Goal: Use online tool/utility: Utilize a website feature to perform a specific function

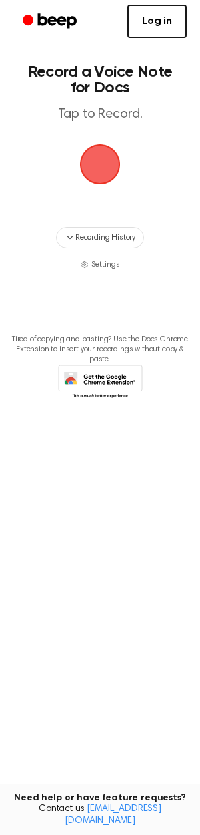
click at [114, 168] on span "button" at bounding box center [99, 164] width 37 height 37
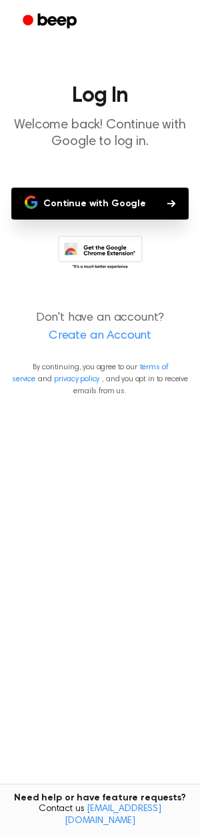
click at [94, 168] on main "Log In Welcome back! Continue with Google to log in. Continue with Google Don't…" at bounding box center [100, 417] width 200 height 835
click at [88, 116] on header "Log In Welcome back! Continue with Google to log in." at bounding box center [100, 117] width 178 height 65
click at [108, 198] on button "Continue with Google" at bounding box center [99, 204] width 177 height 32
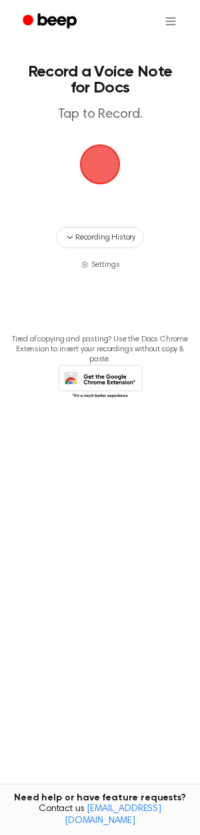
click at [102, 92] on h1 "Record a Voice Note for Docs" at bounding box center [100, 80] width 152 height 32
click at [98, 104] on header "Record a Voice Note for Docs Tap to Record." at bounding box center [100, 93] width 152 height 59
click at [98, 106] on header "Record a Voice Note for Docs Tap to Record." at bounding box center [100, 93] width 152 height 59
click at [166, 12] on html "Record a Voice Note for Docs Tap to Record. Recording History Settings Tired of…" at bounding box center [100, 417] width 200 height 835
click at [176, 19] on html "Record a Voice Note for Docs Tap to Record. Recording History Settings Tired of…" at bounding box center [100, 417] width 200 height 835
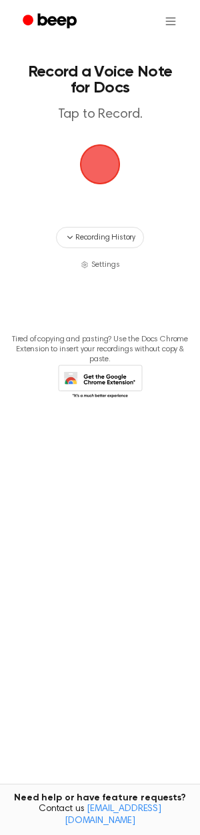
click at [98, 168] on span "button" at bounding box center [99, 164] width 37 height 37
click at [102, 168] on span "button" at bounding box center [99, 164] width 37 height 37
click at [102, 168] on span "button" at bounding box center [99, 164] width 43 height 43
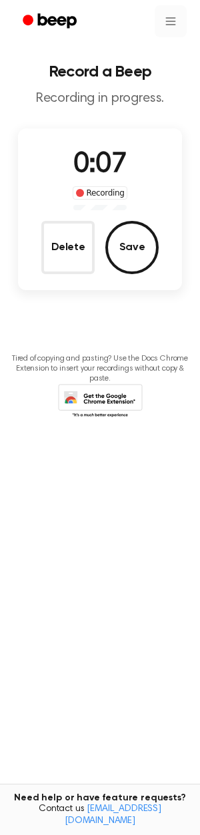
click at [170, 25] on html "Record a Beep Recording in progress. 0:07 Recording Delete Save Tired of copyin…" at bounding box center [100, 417] width 200 height 835
click at [154, 54] on div "Settings" at bounding box center [163, 54] width 48 height 22
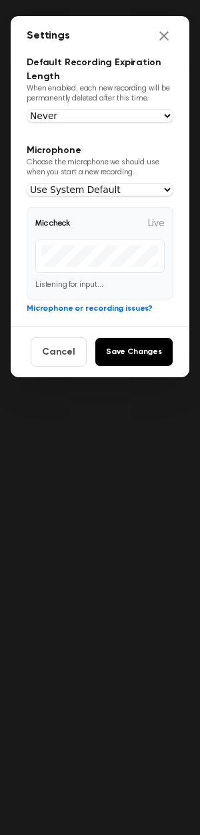
click at [166, 48] on div "Settings" at bounding box center [100, 36] width 178 height 40
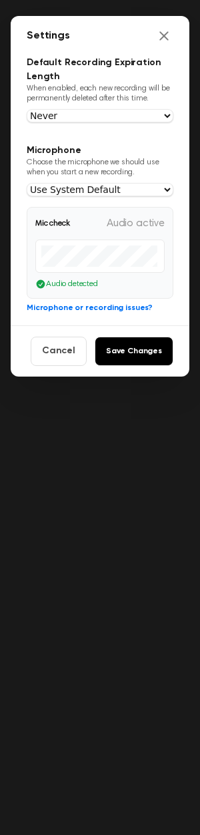
click at [116, 122] on div "Default expiration Never [DATE] [DATE] [DATE] [DATE]" at bounding box center [100, 115] width 146 height 13
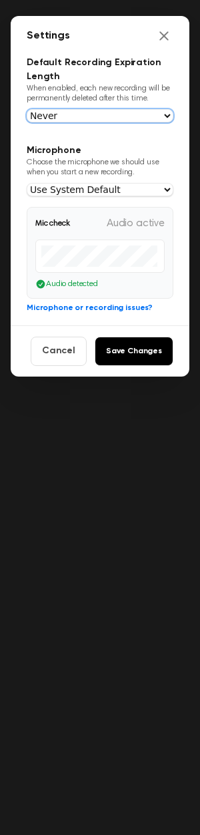
click at [122, 112] on select "Never [DATE] [DATE] [DATE] [DATE]" at bounding box center [100, 115] width 146 height 13
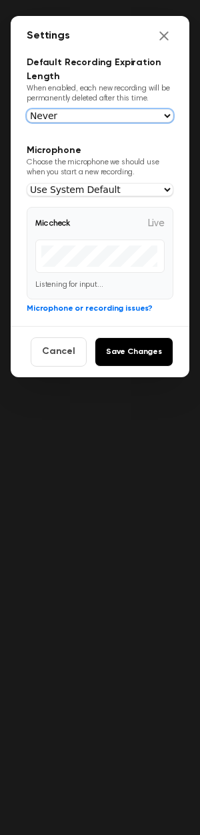
click at [122, 118] on select "Never [DATE] [DATE] [DATE] [DATE]" at bounding box center [100, 115] width 146 height 13
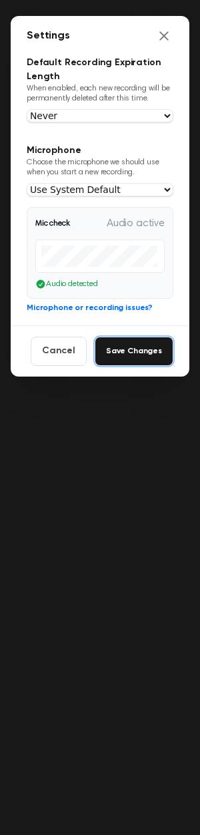
click at [122, 344] on button "Save Changes" at bounding box center [133, 351] width 78 height 29
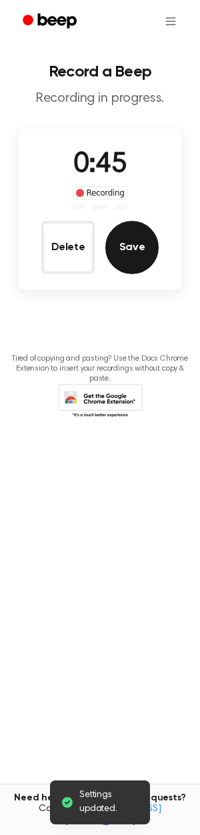
click at [130, 247] on button "Save" at bounding box center [131, 247] width 53 height 53
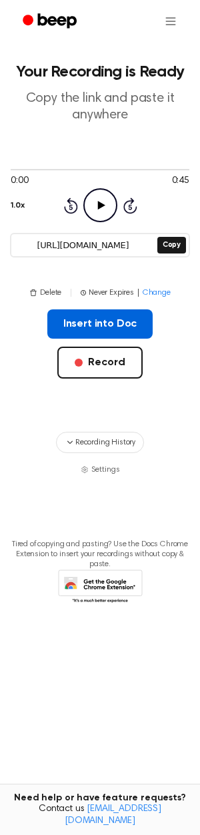
click at [106, 320] on button "Insert into Doc" at bounding box center [100, 323] width 106 height 29
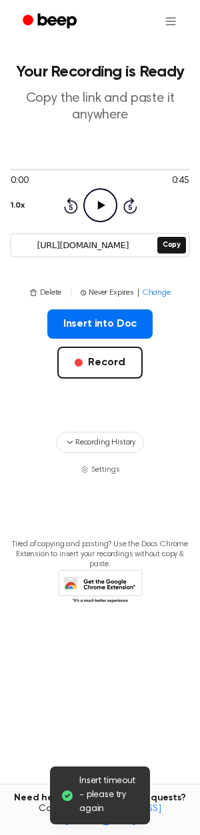
click at [108, 802] on span "Insert timeout - please try again" at bounding box center [109, 795] width 60 height 42
click at [62, 790] on icon at bounding box center [67, 795] width 13 height 13
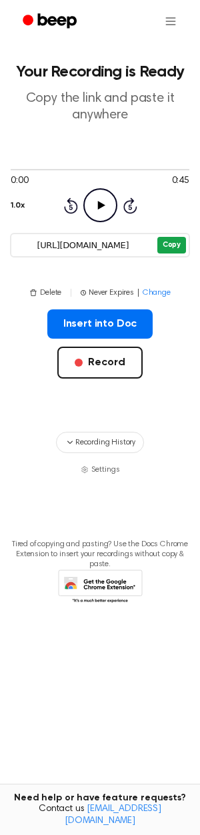
click at [170, 248] on button "Copy" at bounding box center [171, 245] width 29 height 17
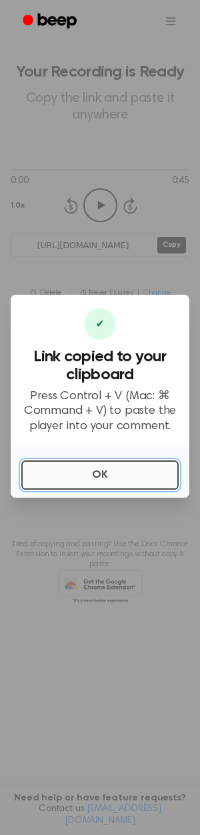
click at [120, 481] on button "OK" at bounding box center [99, 474] width 157 height 29
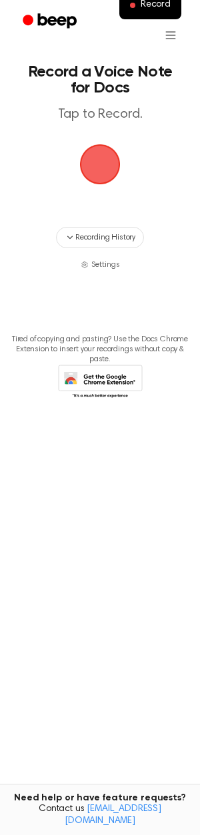
click at [98, 160] on span "button" at bounding box center [99, 164] width 37 height 37
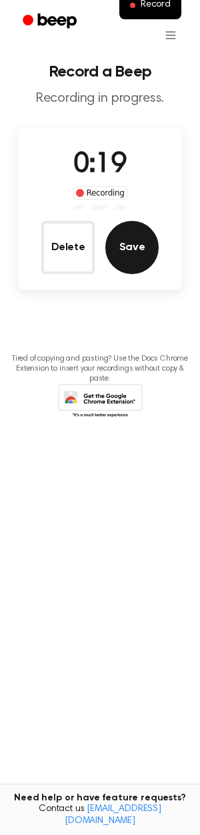
click at [128, 244] on button "Save" at bounding box center [131, 247] width 53 height 53
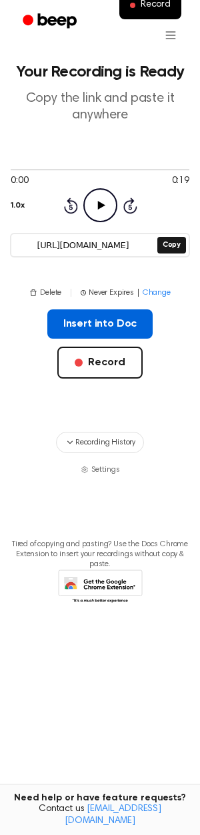
click at [114, 316] on button "Insert into Doc" at bounding box center [100, 323] width 106 height 29
